Goal: Task Accomplishment & Management: Manage account settings

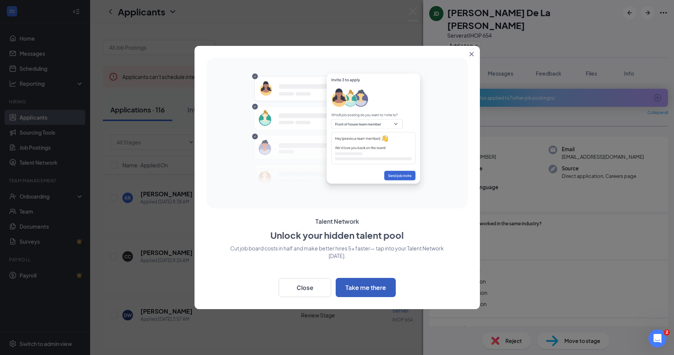
click at [362, 288] on button "Take me there" at bounding box center [366, 287] width 60 height 19
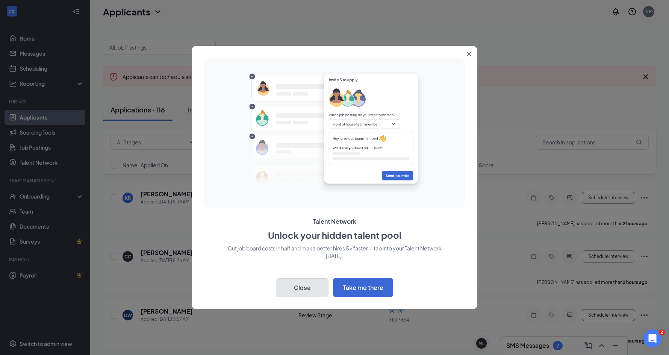
click at [302, 283] on button "Close" at bounding box center [302, 287] width 53 height 19
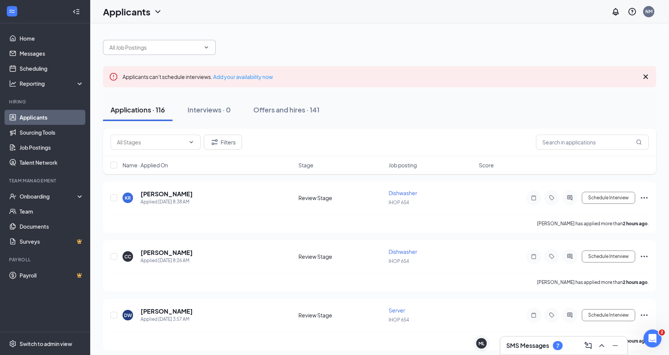
click at [150, 45] on input "text" at bounding box center [154, 47] width 91 height 8
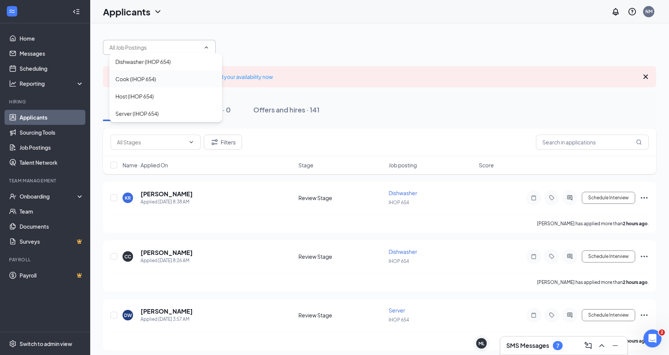
click at [140, 80] on div "Cook (IHOP 654)" at bounding box center [135, 79] width 41 height 8
type input "Cook (IHOP 654)"
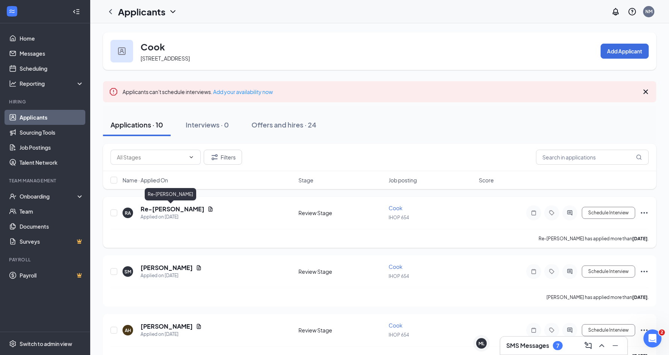
click at [167, 207] on h5 "Re-[PERSON_NAME]" at bounding box center [173, 209] width 64 height 8
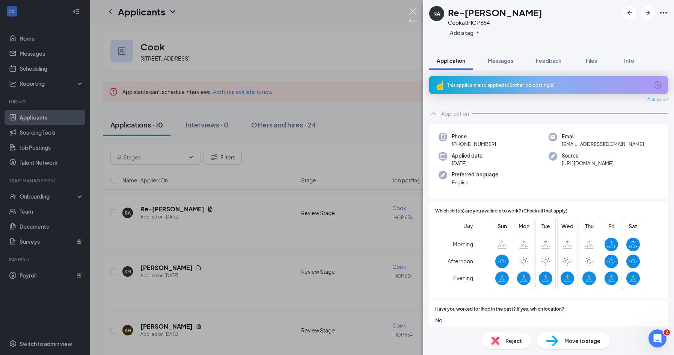
click at [410, 12] on img at bounding box center [412, 15] width 9 height 15
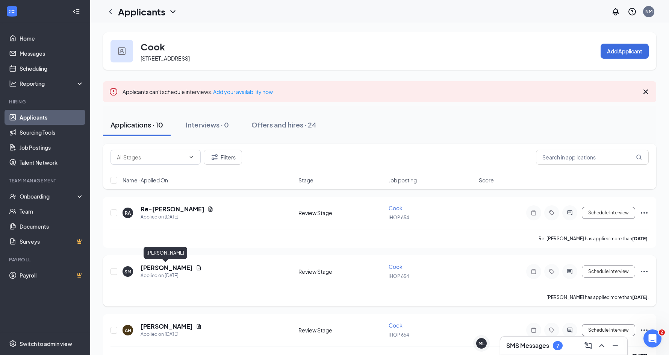
click at [160, 265] on h5 "[PERSON_NAME]" at bounding box center [167, 267] width 52 height 8
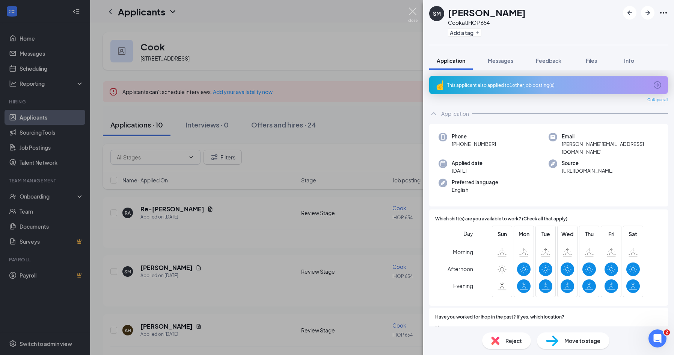
click at [413, 12] on img at bounding box center [412, 15] width 9 height 15
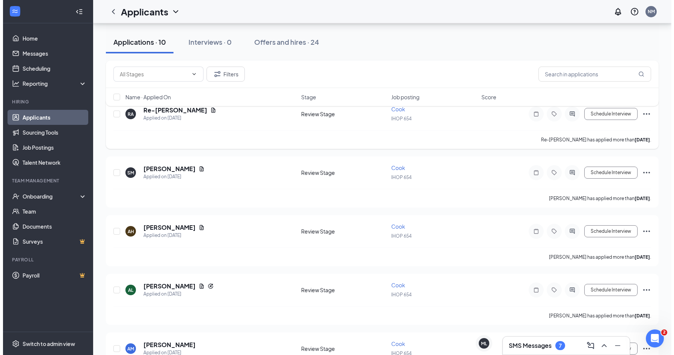
scroll to position [113, 0]
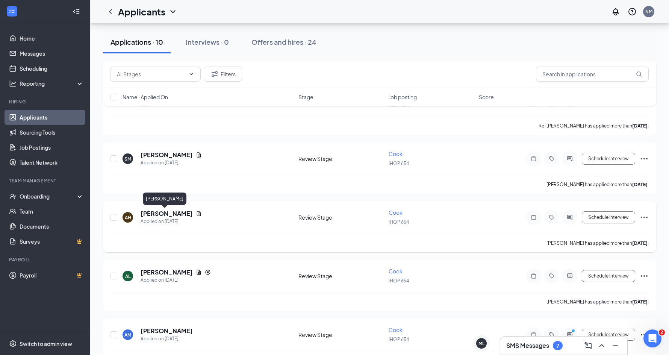
click at [165, 216] on h5 "[PERSON_NAME]" at bounding box center [167, 213] width 52 height 8
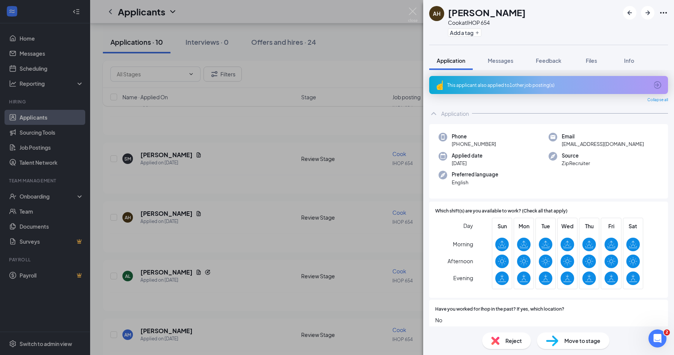
scroll to position [113, 0]
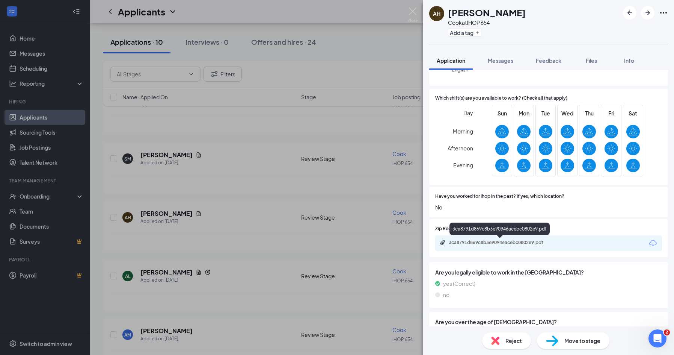
click at [505, 243] on div "3ca8791d869c8b3e90946acebc0802e9.pdf" at bounding box center [501, 242] width 105 height 6
click at [414, 8] on img at bounding box center [412, 15] width 9 height 15
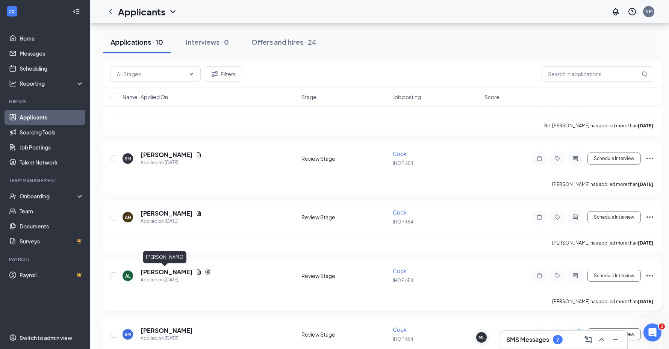
click at [156, 270] on h5 "[PERSON_NAME]" at bounding box center [167, 272] width 52 height 8
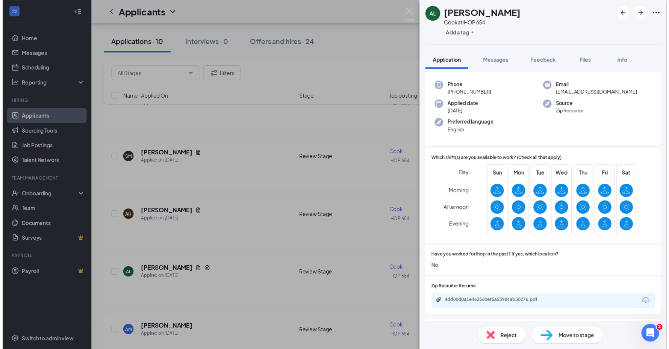
scroll to position [113, 0]
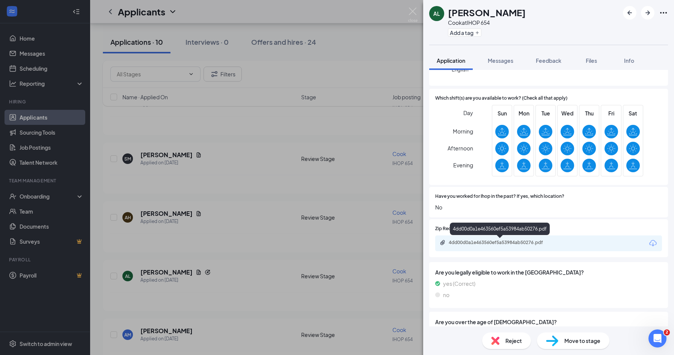
click at [515, 241] on div "4dd00d0a1e463560ef5a53984ab50276.pdf" at bounding box center [501, 242] width 105 height 6
click at [410, 13] on img at bounding box center [412, 15] width 9 height 15
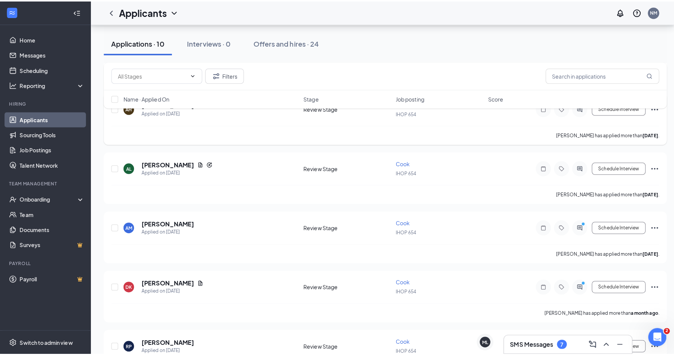
scroll to position [225, 0]
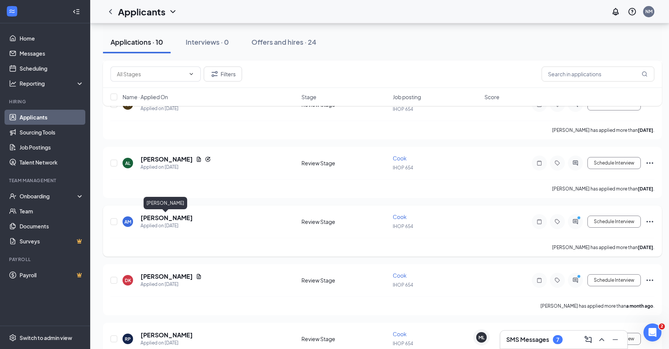
click at [154, 217] on h5 "[PERSON_NAME]" at bounding box center [167, 218] width 52 height 8
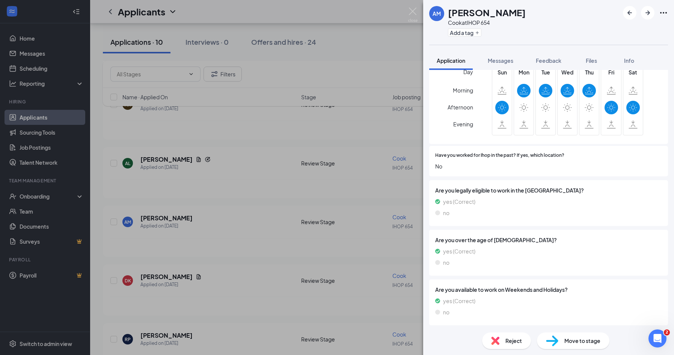
scroll to position [154, 0]
click at [200, 227] on div "AM [PERSON_NAME] at IHOP 654 Add a tag Application Messages Feedback Files Info…" at bounding box center [337, 177] width 674 height 355
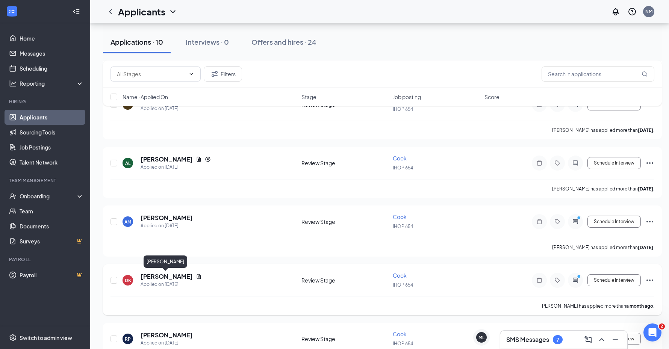
click at [158, 274] on h5 "[PERSON_NAME]" at bounding box center [167, 276] width 52 height 8
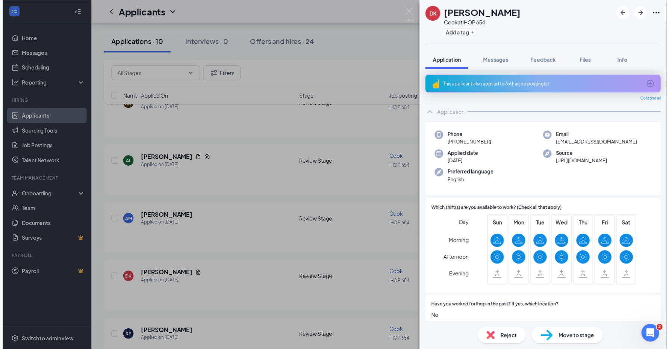
scroll to position [113, 0]
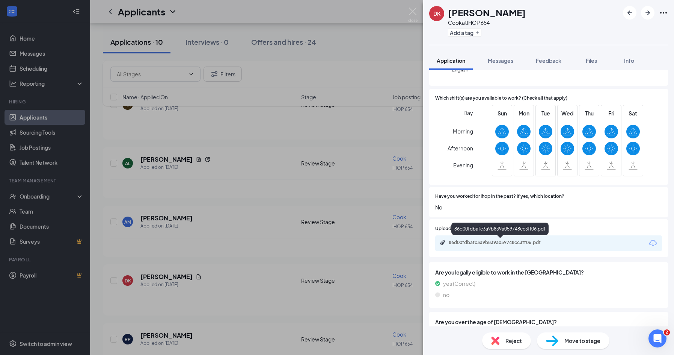
click at [463, 241] on div "86d00fdbafc3a9b839a059748cc3ff06.pdf" at bounding box center [501, 242] width 105 height 6
click at [256, 202] on div "DK [PERSON_NAME] Cook at IHOP 654 Add a tag Application Messages Feedback Files…" at bounding box center [337, 177] width 674 height 355
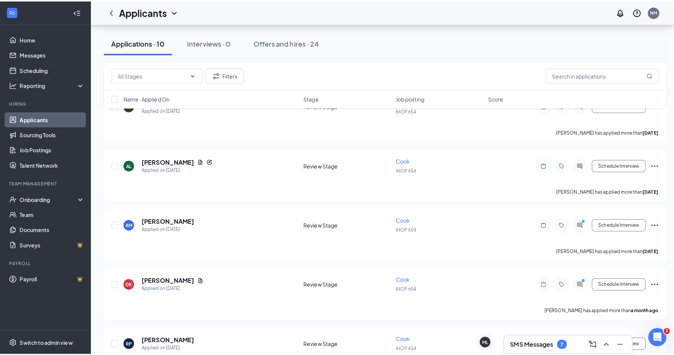
scroll to position [338, 0]
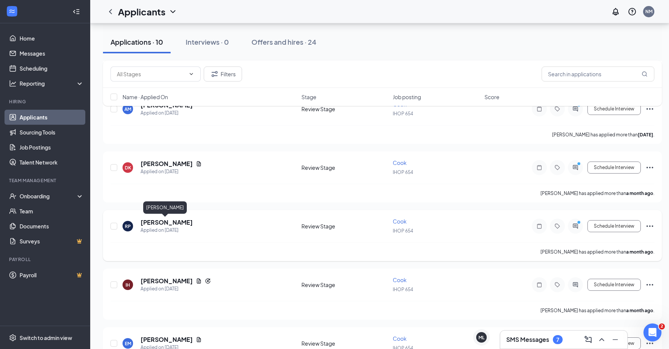
click at [173, 221] on h5 "[PERSON_NAME]" at bounding box center [167, 222] width 52 height 8
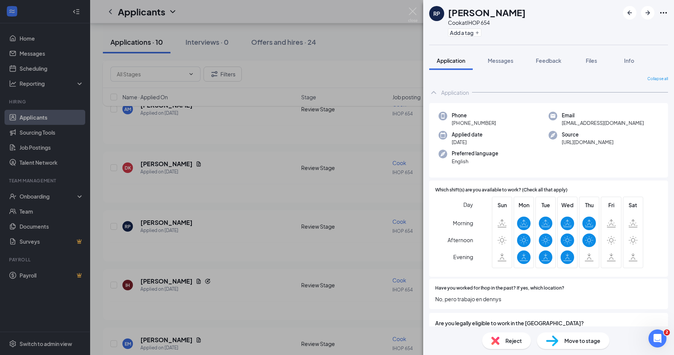
click at [285, 237] on div "RP [PERSON_NAME] at IHOP 654 Add a tag Application Messages Feedback Files Info…" at bounding box center [337, 177] width 674 height 355
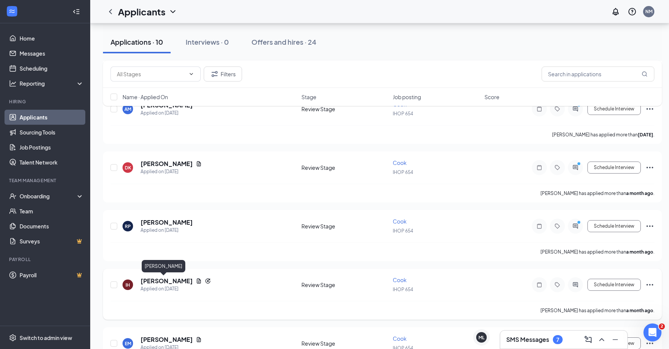
click at [155, 282] on h5 "[PERSON_NAME]" at bounding box center [167, 281] width 52 height 8
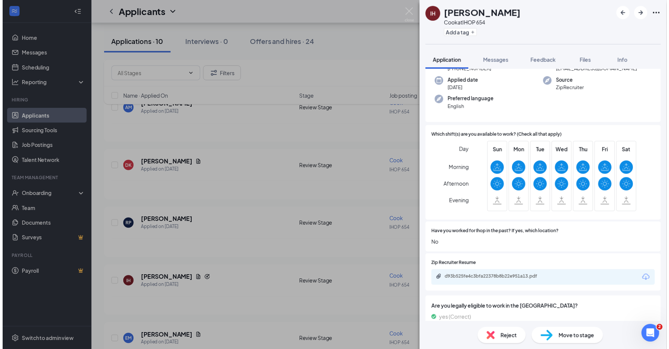
scroll to position [75, 0]
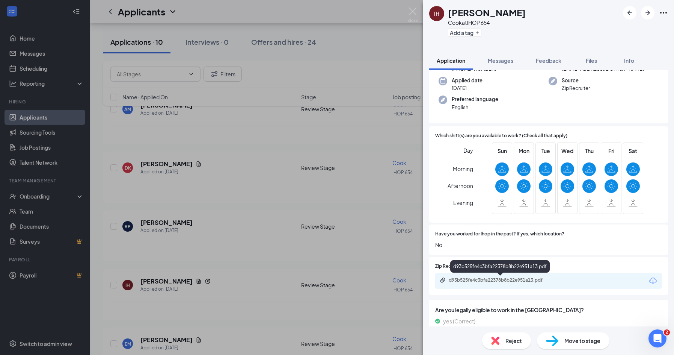
click at [481, 280] on div "d93b525fe4c3bfa22378b8b22e951a13.pdf" at bounding box center [501, 280] width 105 height 6
click at [270, 155] on div "IH [PERSON_NAME] at IHOP 654 Add a tag Application Messages Feedback Files Info…" at bounding box center [337, 177] width 674 height 355
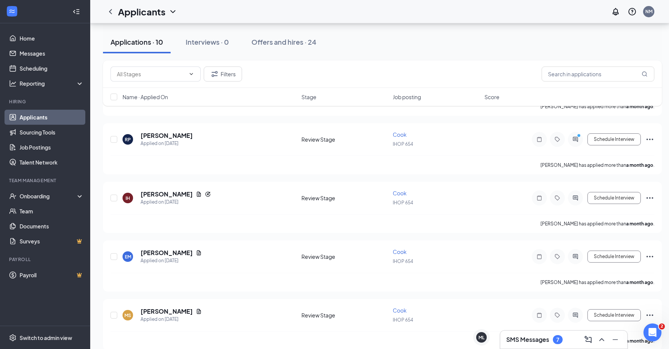
scroll to position [435, 0]
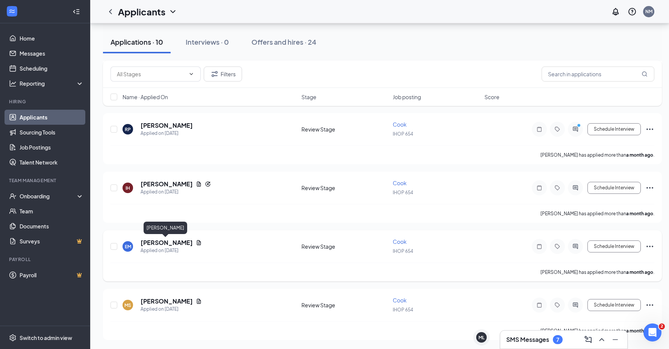
click at [144, 243] on h5 "[PERSON_NAME]" at bounding box center [167, 243] width 52 height 8
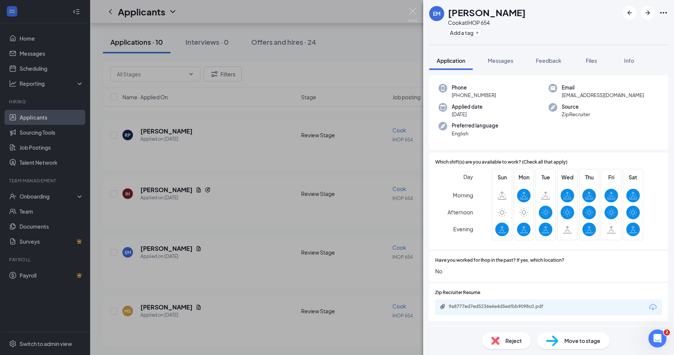
scroll to position [75, 0]
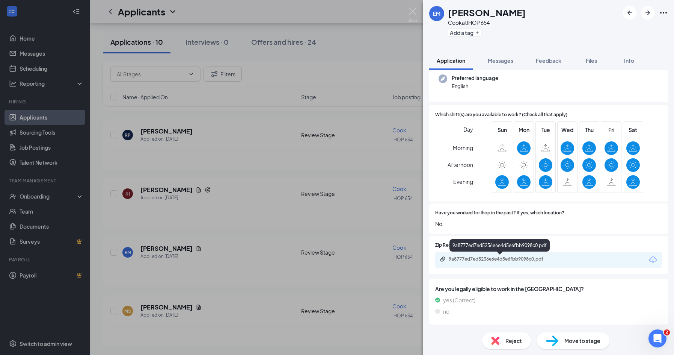
click at [490, 261] on div "9a8777ed7ed5236e6e4d5e6fbb9098c0.pdf" at bounding box center [501, 259] width 105 height 6
click at [236, 254] on div "EM [PERSON_NAME] at IHOP 654 Add a tag Application Messages Feedback Files Info…" at bounding box center [337, 177] width 674 height 355
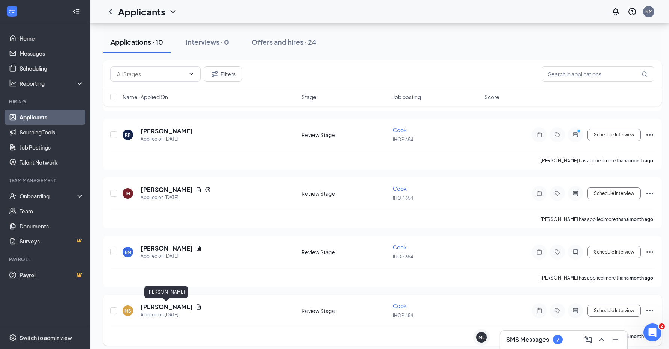
click at [159, 307] on h5 "[PERSON_NAME]" at bounding box center [167, 307] width 52 height 8
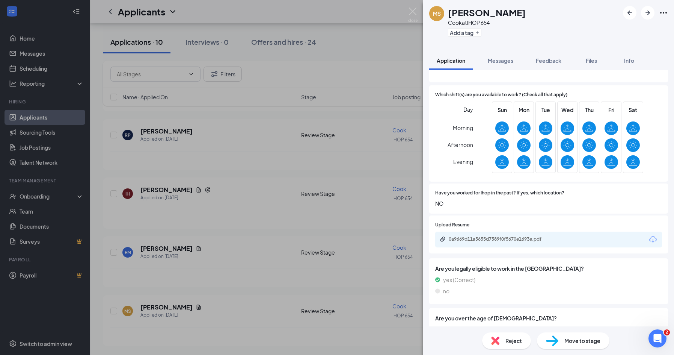
scroll to position [150, 0]
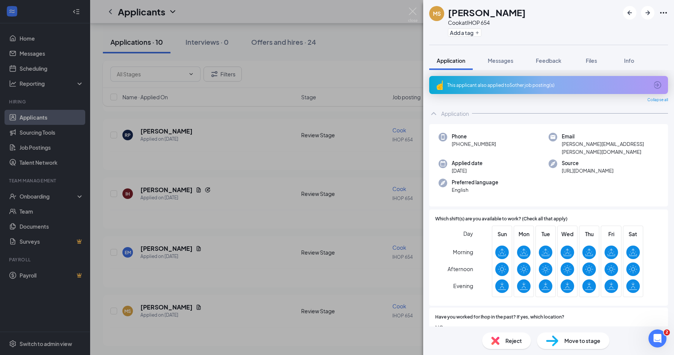
scroll to position [150, 0]
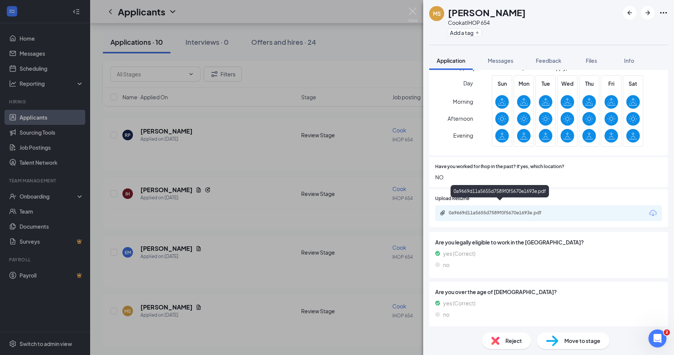
click at [489, 210] on div "0a9669d11a5655d7589f0f5670e1693e.pdf" at bounding box center [501, 213] width 105 height 6
click at [218, 71] on div "MS Mathew Stevens Cook at IHOP 654 Add a tag Application Messages Feedback File…" at bounding box center [337, 177] width 674 height 355
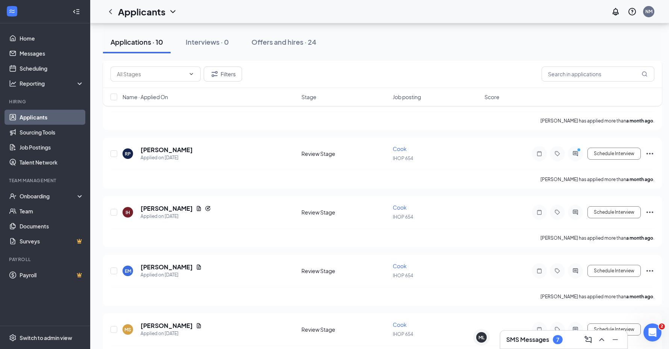
scroll to position [397, 0]
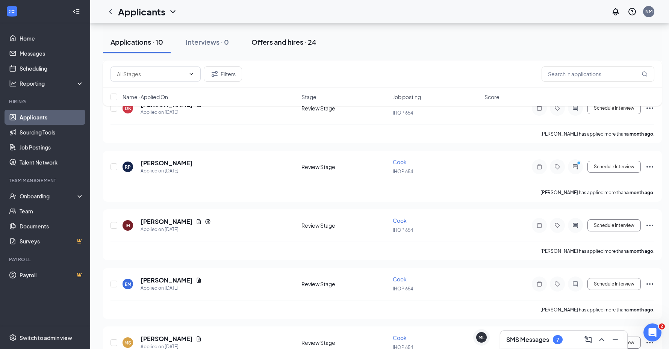
click at [286, 45] on div "Offers and hires · 24" at bounding box center [283, 41] width 65 height 9
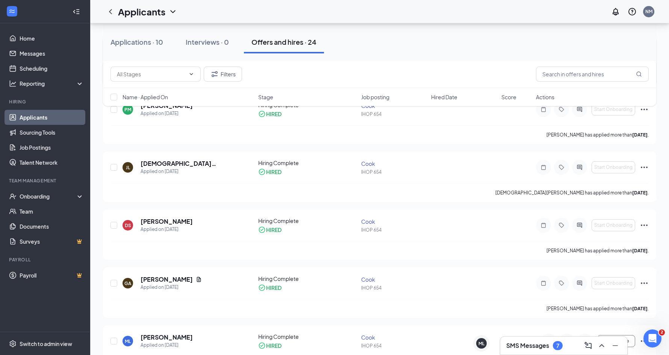
scroll to position [1232, 0]
